Goal: Task Accomplishment & Management: Manage account settings

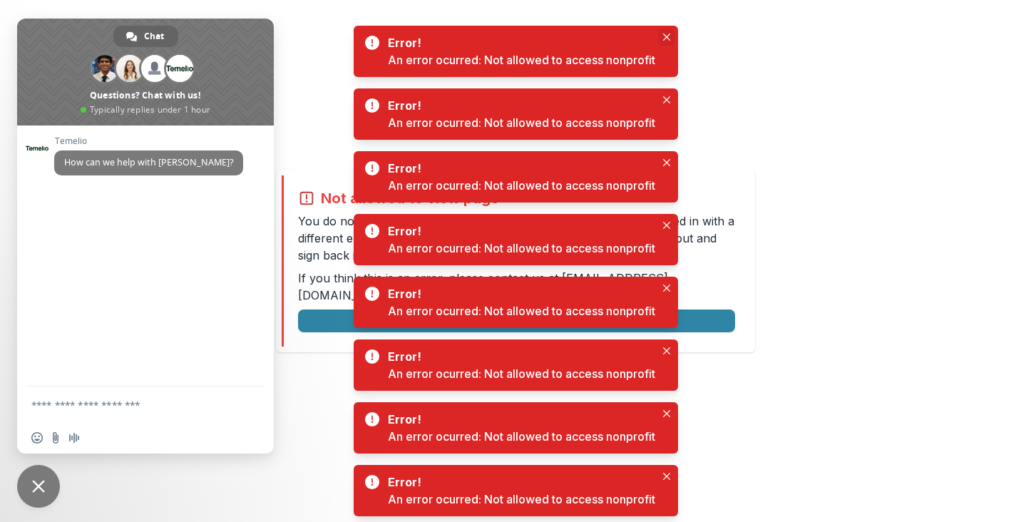
click at [669, 34] on icon "Close" at bounding box center [665, 37] width 7 height 7
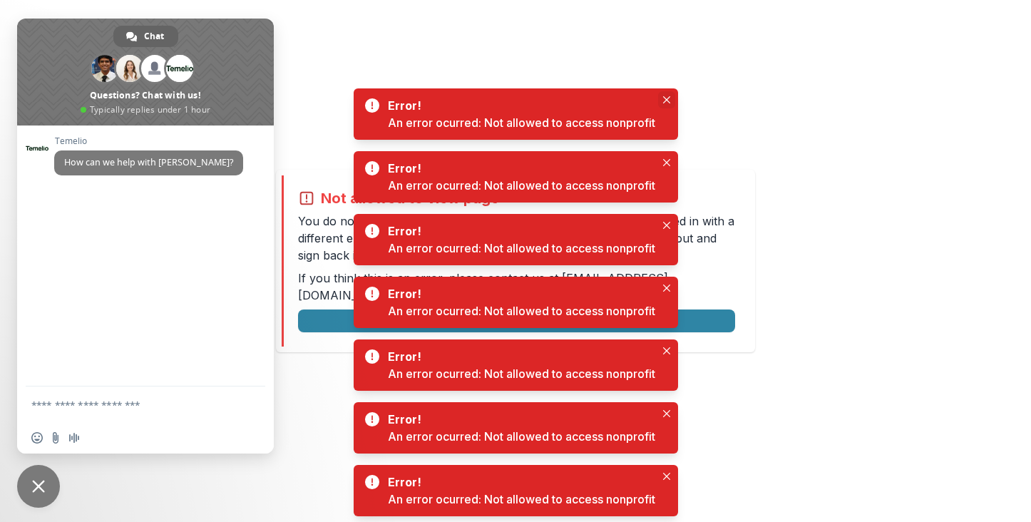
click at [664, 98] on icon "Close" at bounding box center [666, 99] width 7 height 7
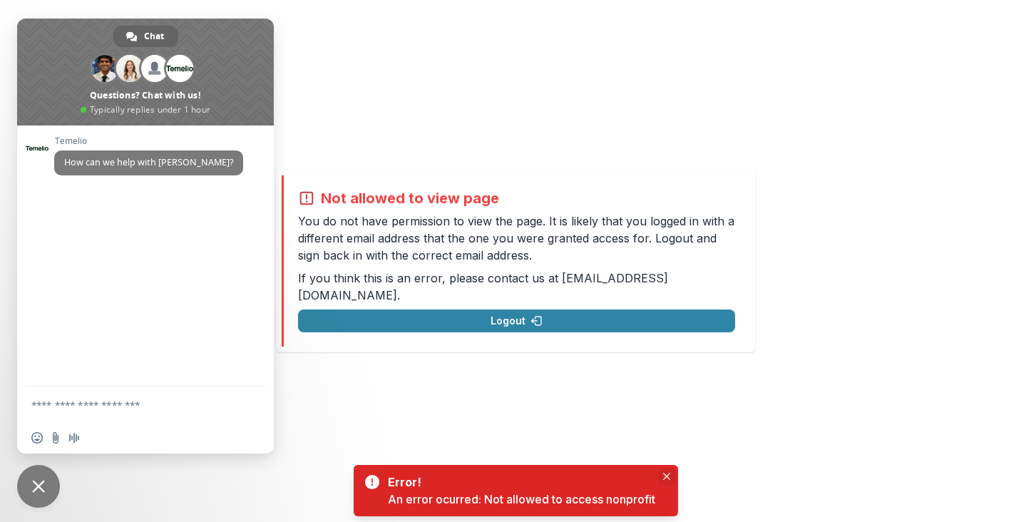
click at [667, 473] on icon "Close" at bounding box center [666, 476] width 7 height 7
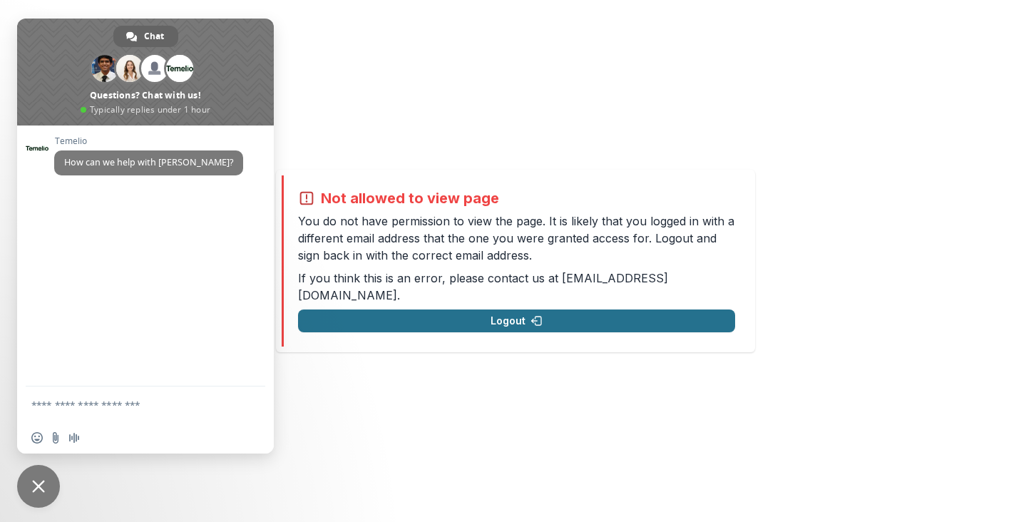
click at [511, 312] on button "Logout" at bounding box center [516, 320] width 437 height 23
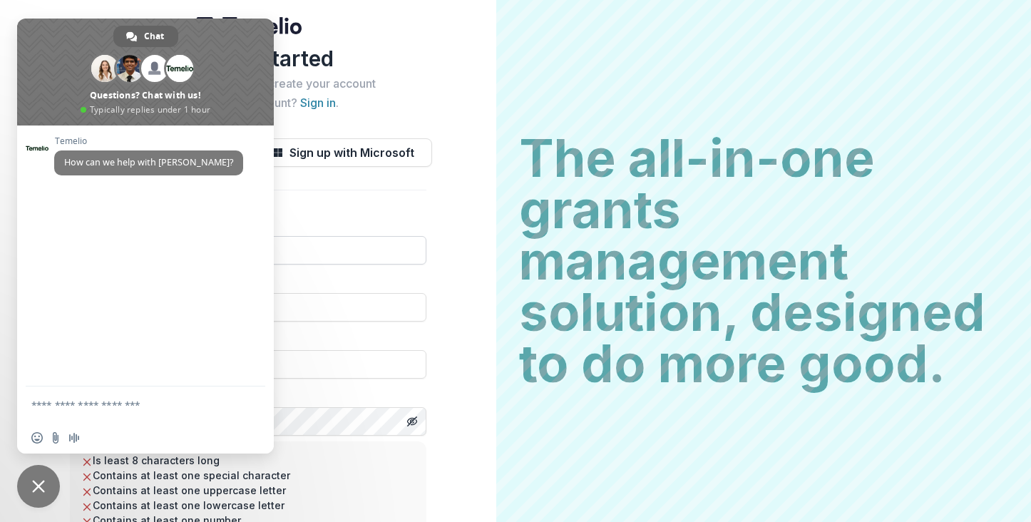
click at [272, 253] on div "[PERSON_NAME] How can we help with [PERSON_NAME]?" at bounding box center [145, 255] width 257 height 261
click at [38, 492] on span "Close chat" at bounding box center [38, 486] width 13 height 13
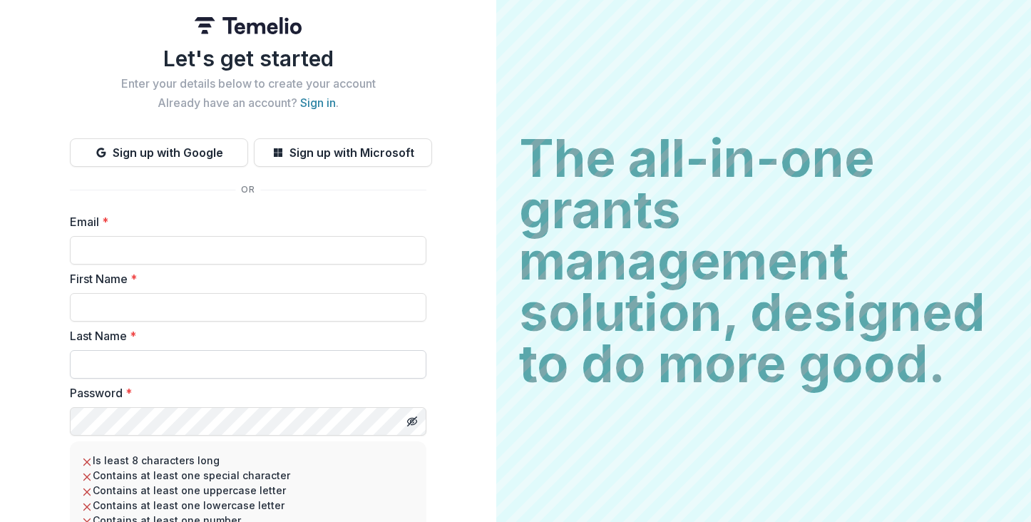
scroll to position [125, 0]
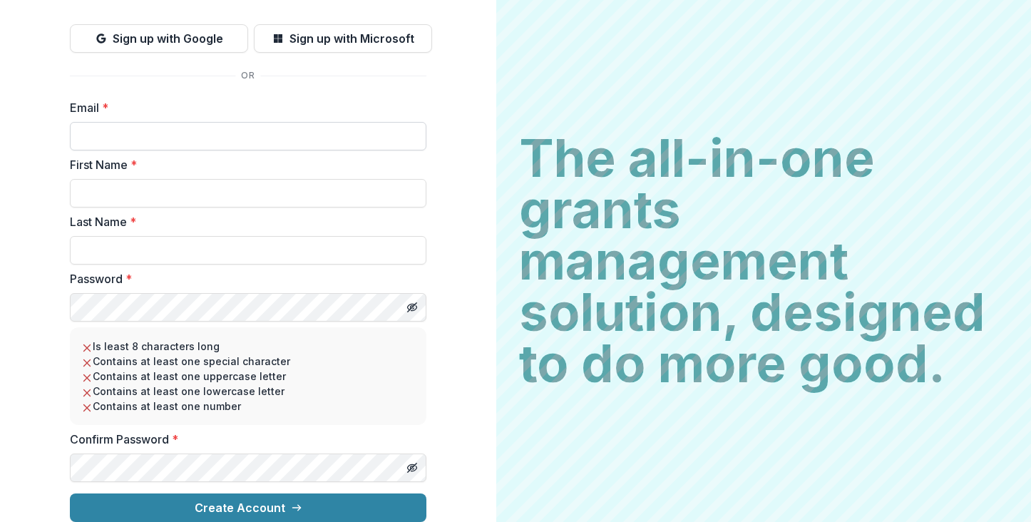
click at [173, 122] on input "Email *" at bounding box center [248, 136] width 356 height 29
click at [180, 29] on button "Sign up with Google" at bounding box center [159, 38] width 178 height 29
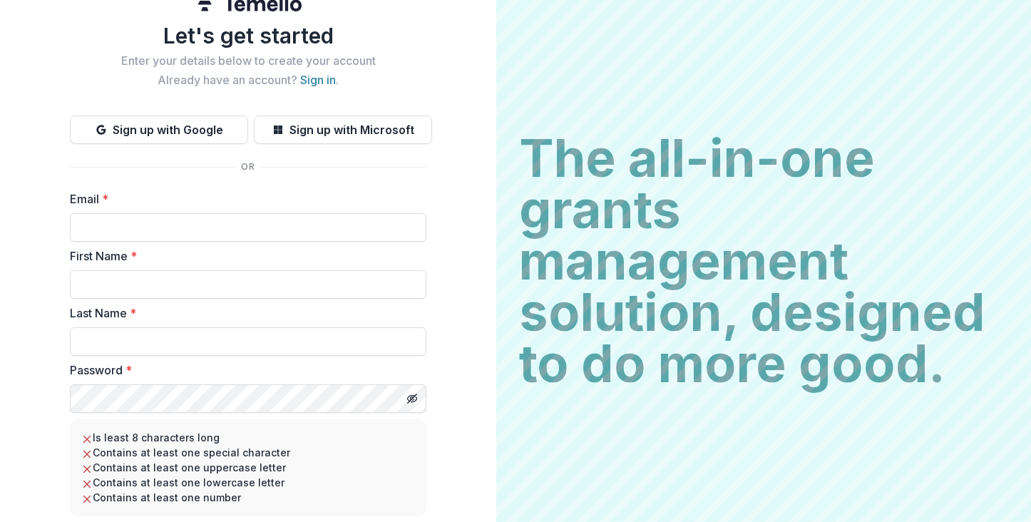
scroll to position [14, 0]
